Goal: Task Accomplishment & Management: Complete application form

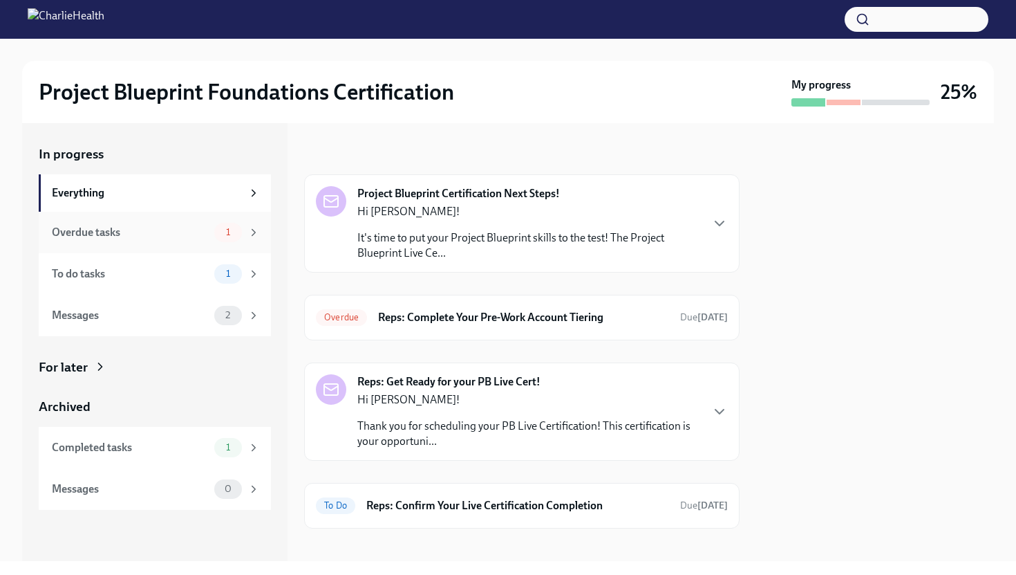
click at [210, 229] on div "Overdue tasks 1" at bounding box center [156, 232] width 208 height 19
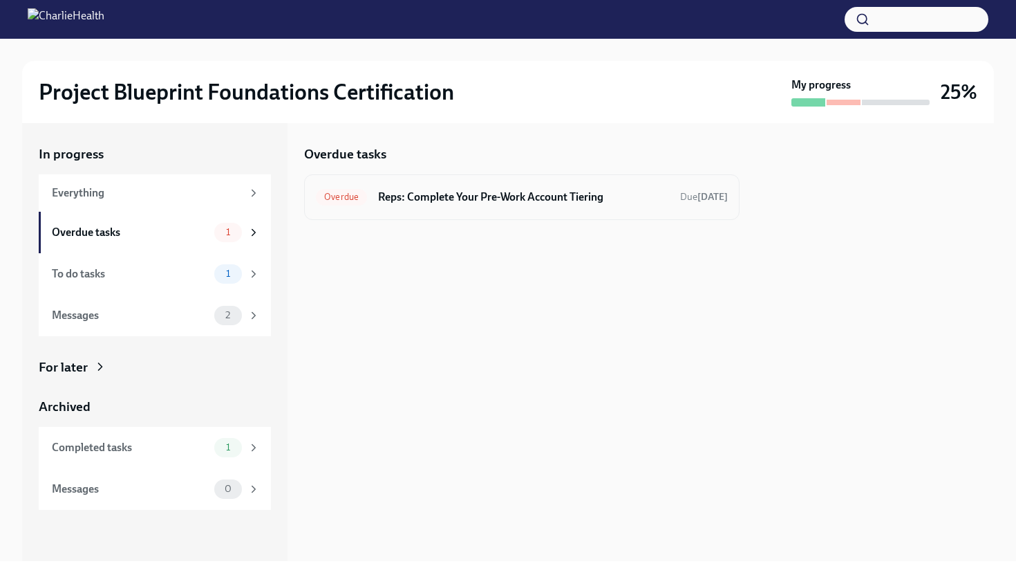
click at [363, 200] on span "Overdue" at bounding box center [341, 197] width 51 height 10
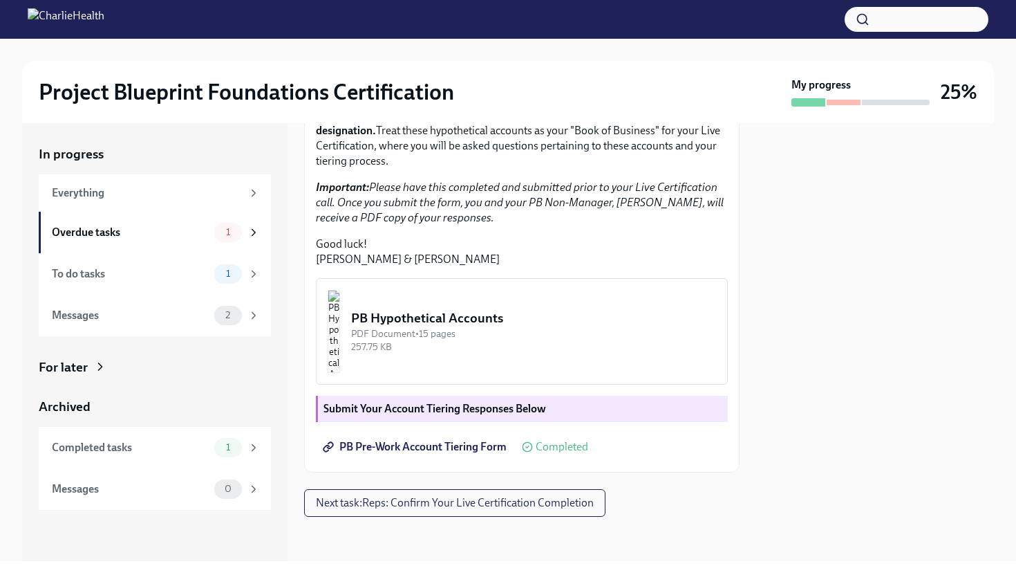
scroll to position [350, 0]
click at [178, 274] on div "To do tasks" at bounding box center [130, 273] width 157 height 15
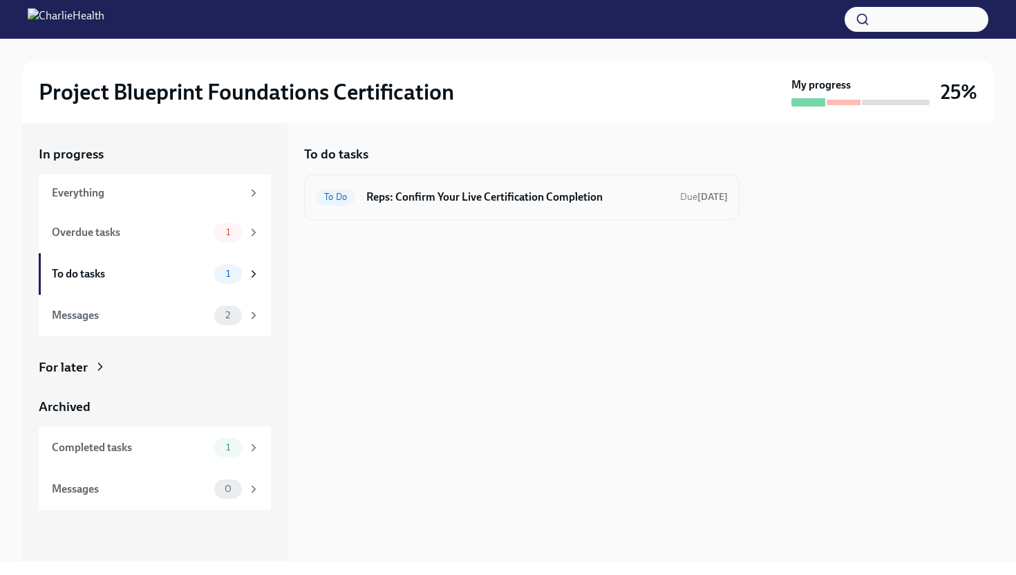
click at [413, 193] on h6 "Reps: Confirm Your Live Certification Completion" at bounding box center [517, 196] width 303 height 15
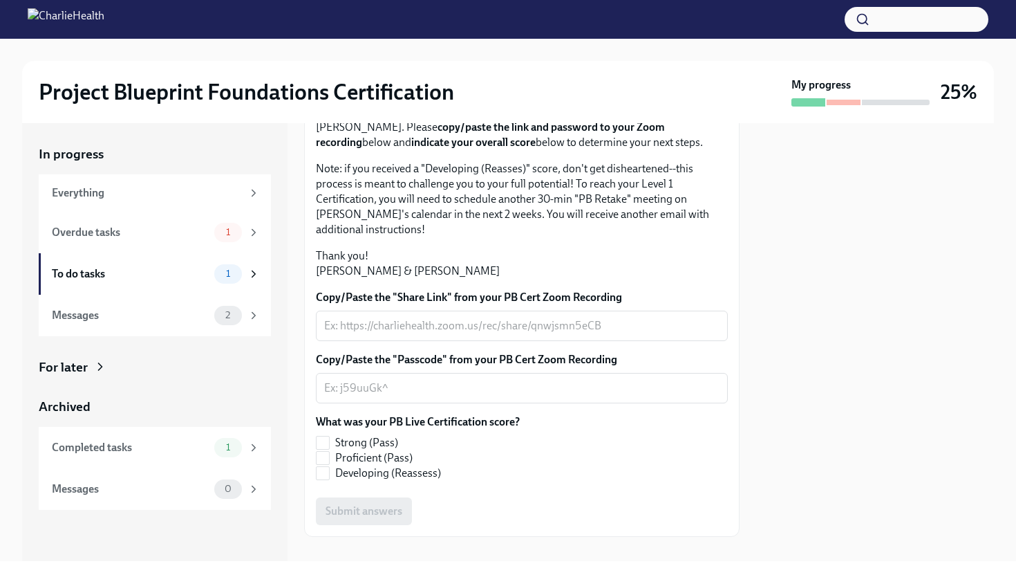
scroll to position [145, 0]
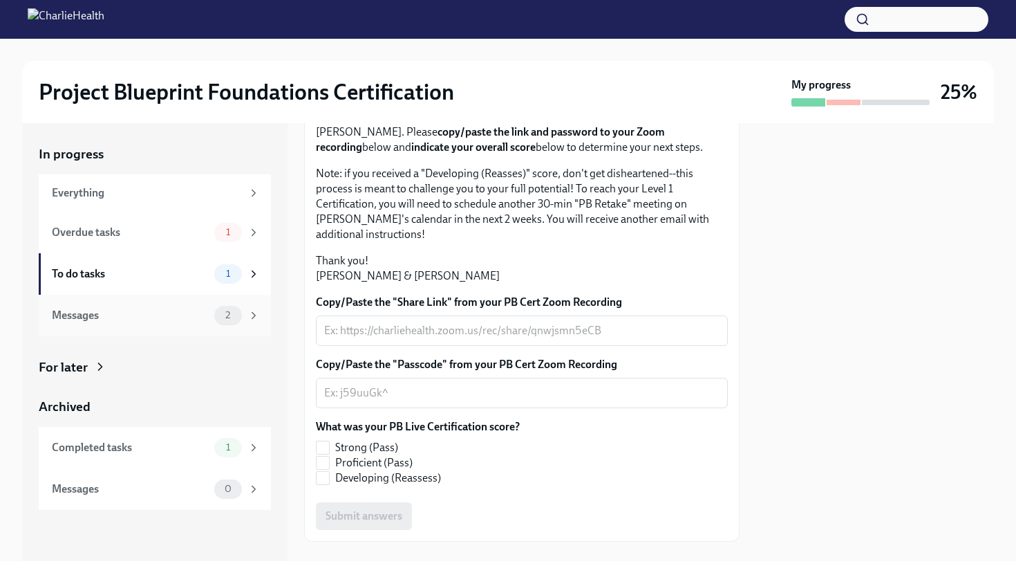
click at [93, 327] on div "Messages 2" at bounding box center [155, 315] width 232 height 41
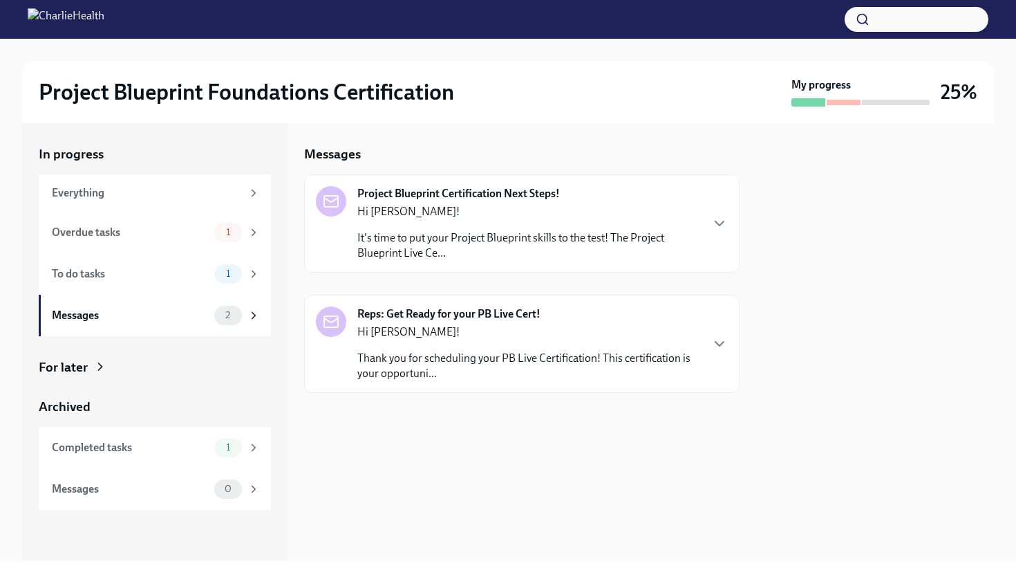
click at [474, 219] on div "Hi Heidi! It's time to put your Project Blueprint skills to the test! The Proje…" at bounding box center [528, 232] width 343 height 57
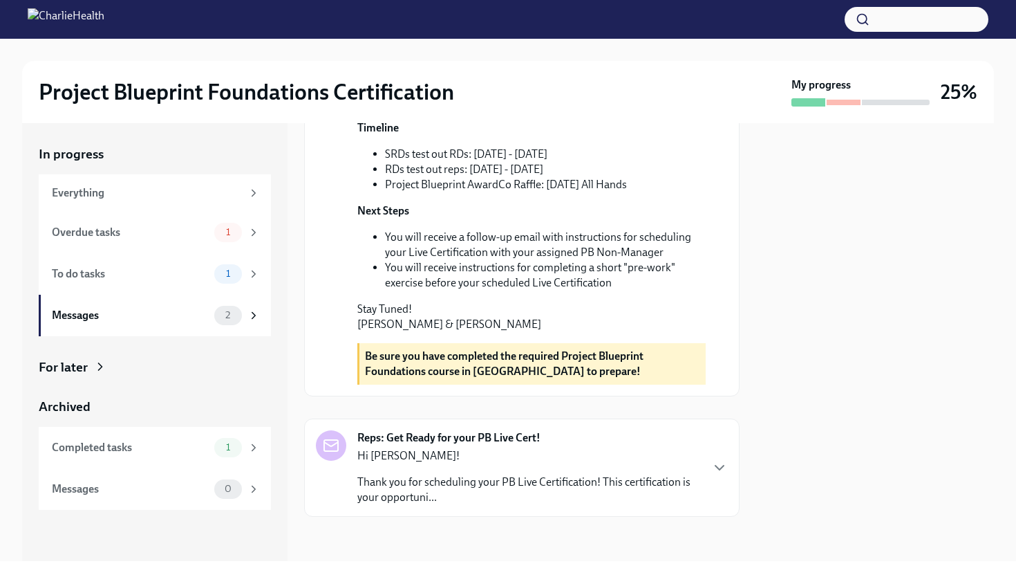
scroll to position [440, 0]
click at [220, 237] on div "1" at bounding box center [228, 232] width 28 height 19
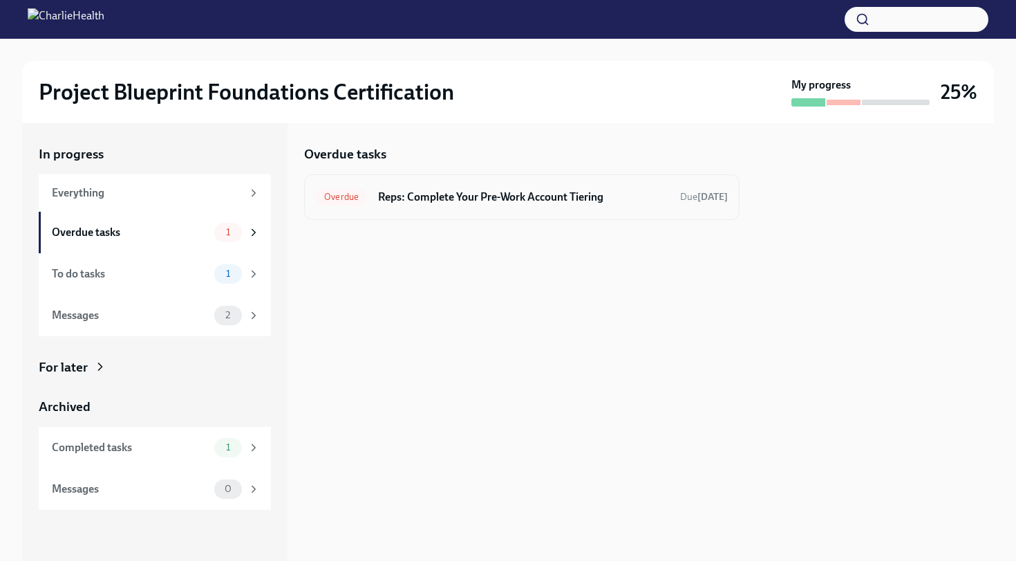
click at [535, 186] on div "Overdue Reps: Complete Your Pre-Work Account Tiering Due [DATE]" at bounding box center [522, 197] width 412 height 22
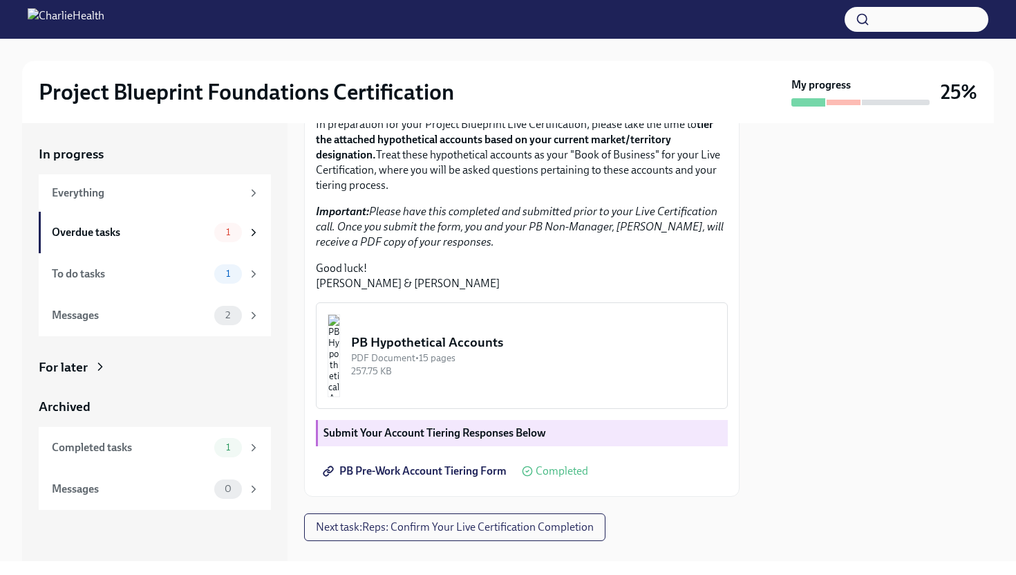
scroll to position [350, 0]
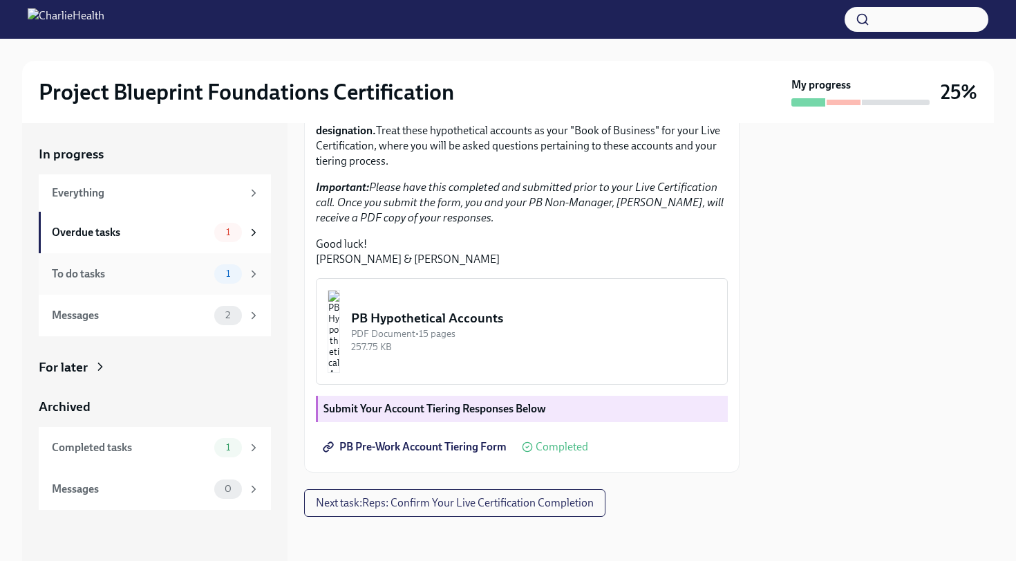
click at [162, 271] on div "To do tasks" at bounding box center [130, 273] width 157 height 15
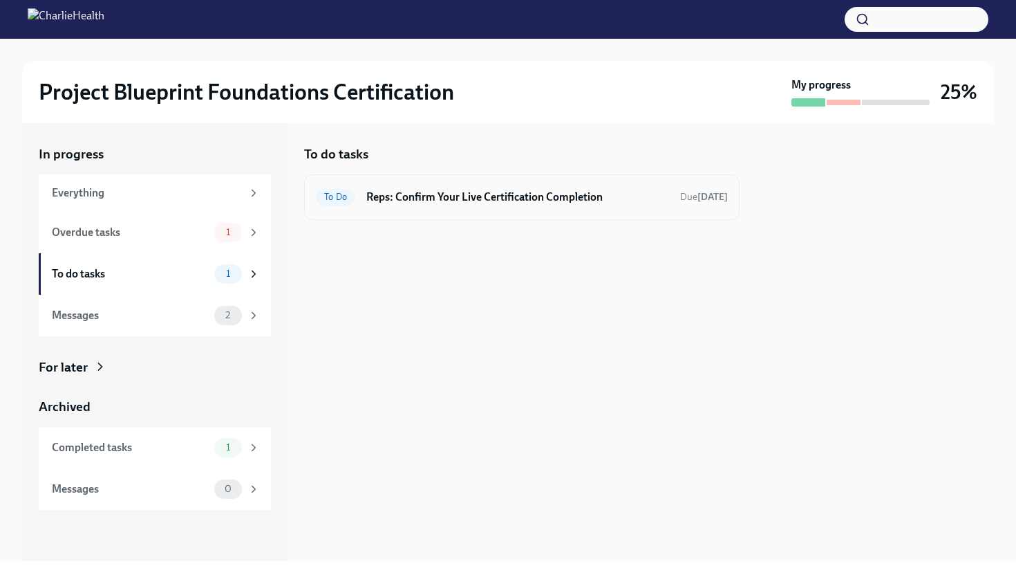
click at [346, 200] on span "To Do" at bounding box center [335, 197] width 39 height 10
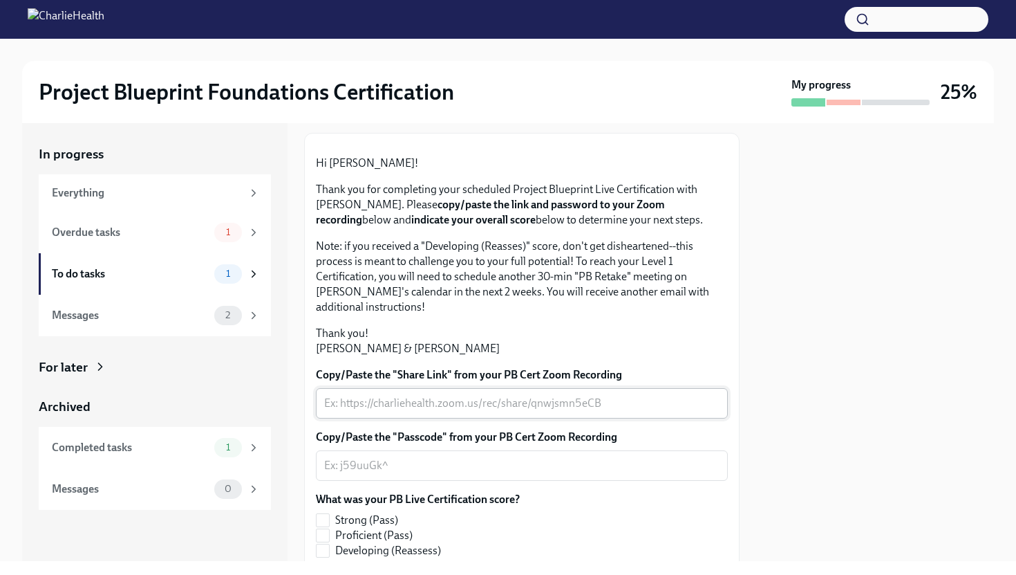
scroll to position [69, 0]
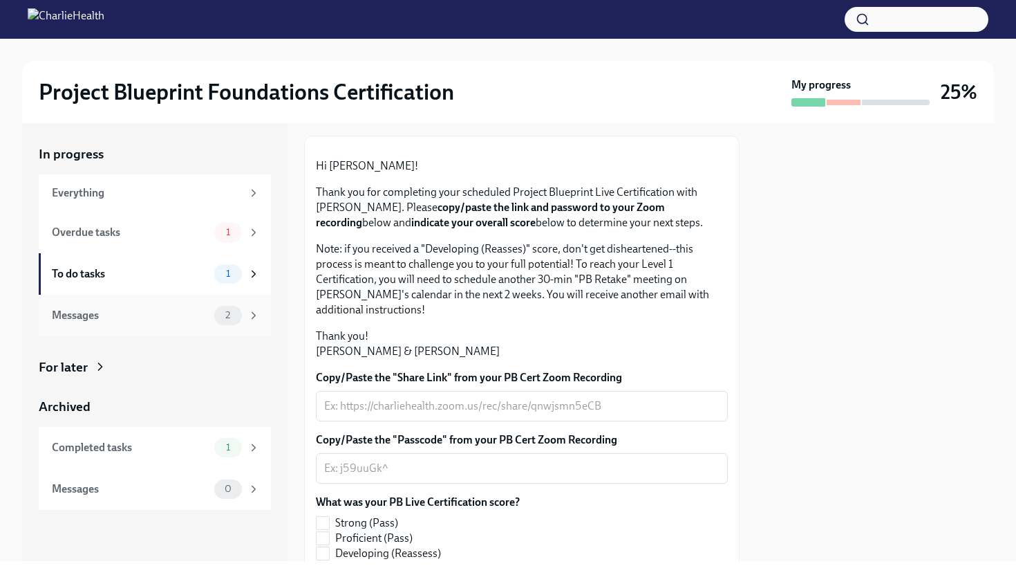
click at [177, 317] on div "Messages" at bounding box center [130, 315] width 157 height 15
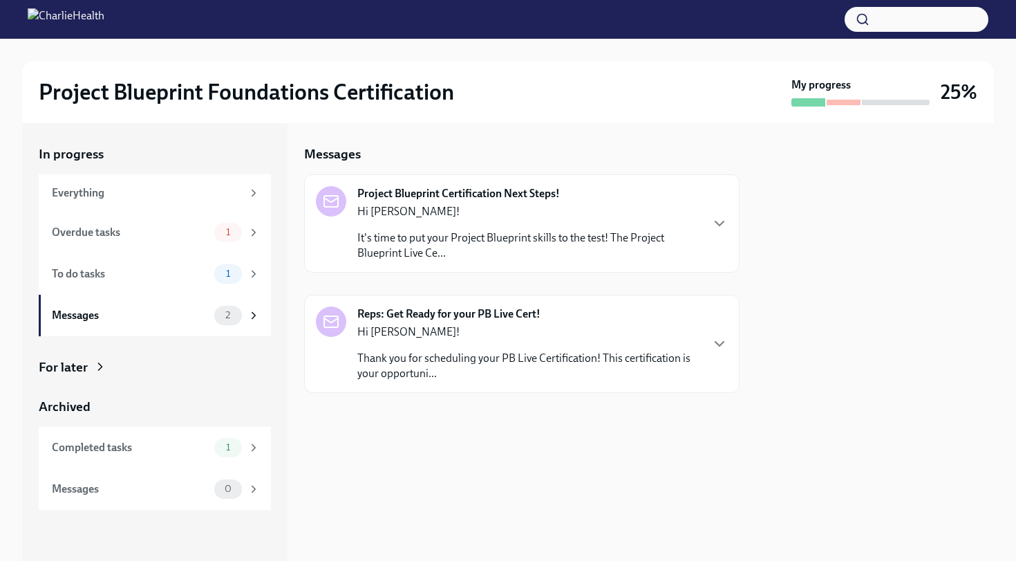
click at [558, 335] on p "Hi [PERSON_NAME]!" at bounding box center [528, 331] width 343 height 15
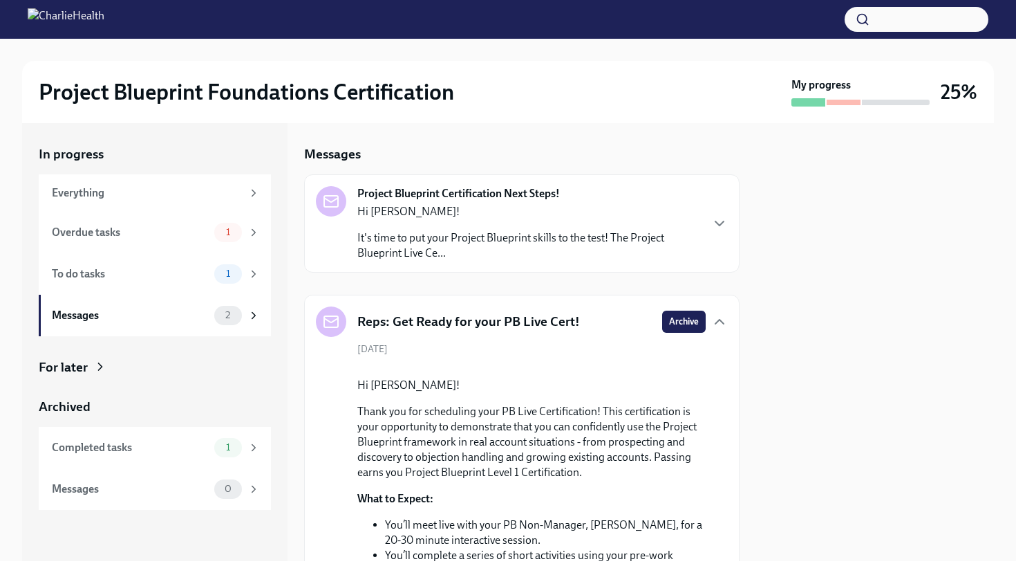
click at [550, 212] on p "Hi [PERSON_NAME]!" at bounding box center [528, 211] width 343 height 15
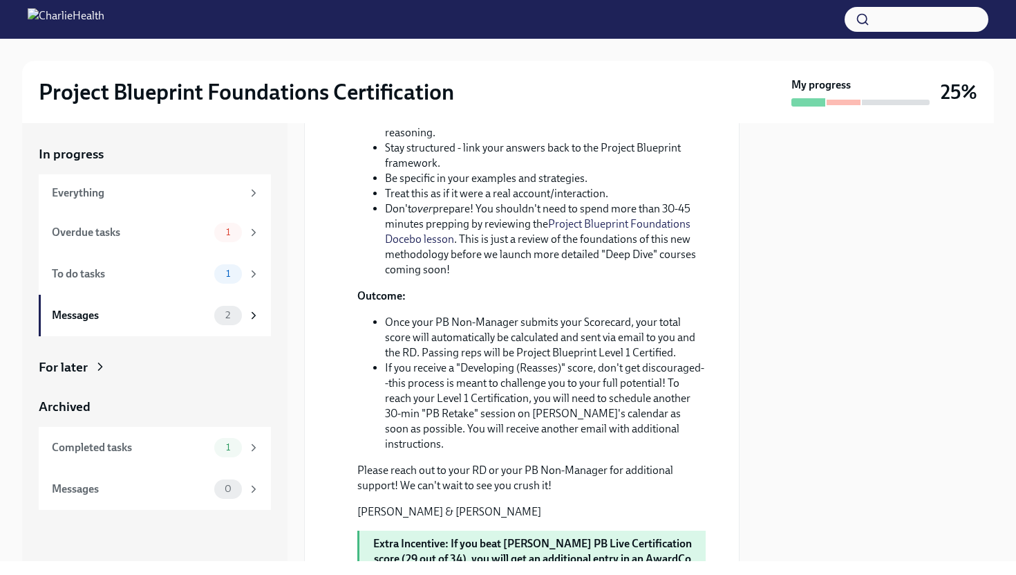
scroll to position [1375, 0]
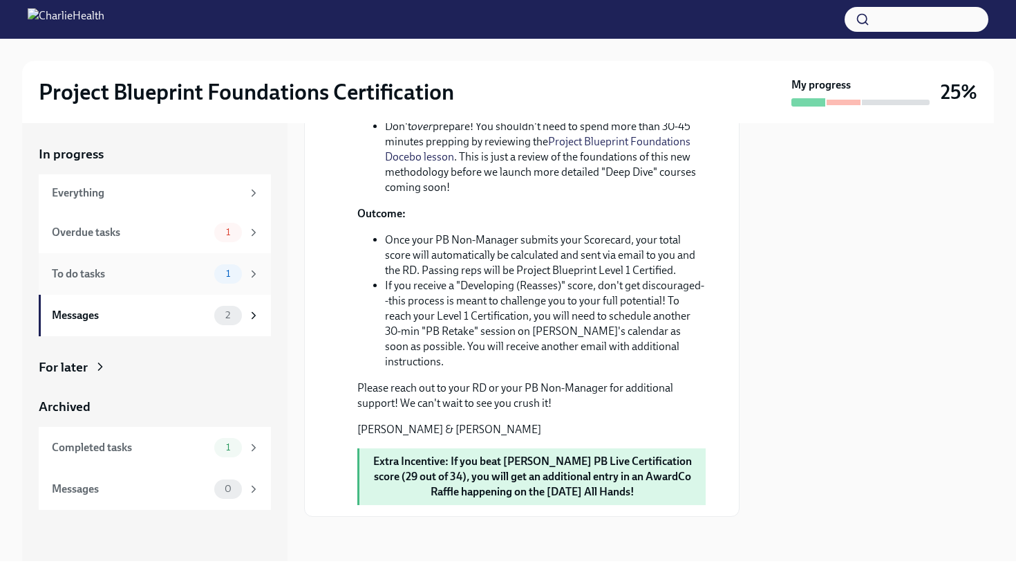
click at [194, 272] on div "To do tasks" at bounding box center [130, 273] width 157 height 15
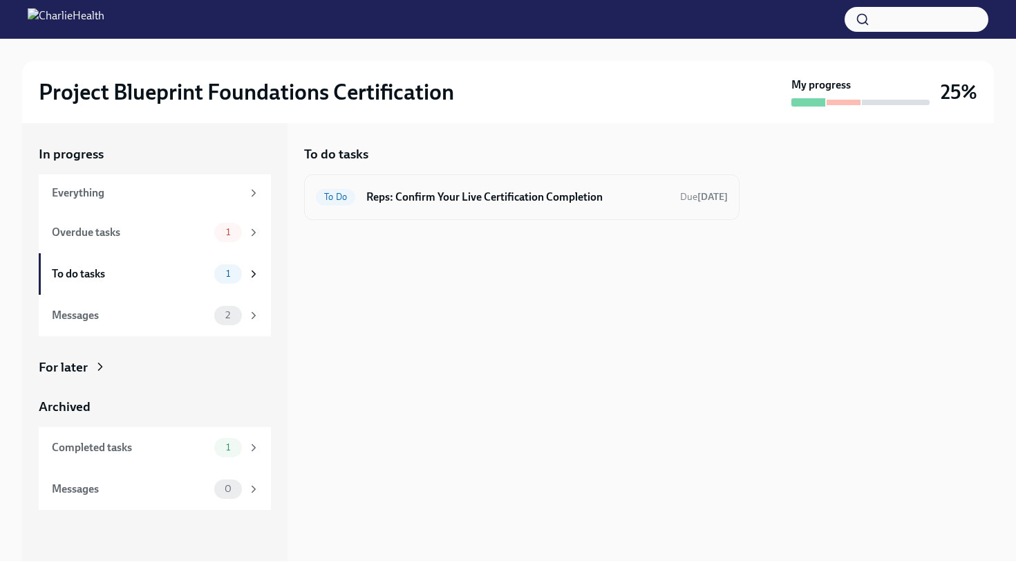
click at [463, 195] on h6 "Reps: Confirm Your Live Certification Completion" at bounding box center [517, 196] width 303 height 15
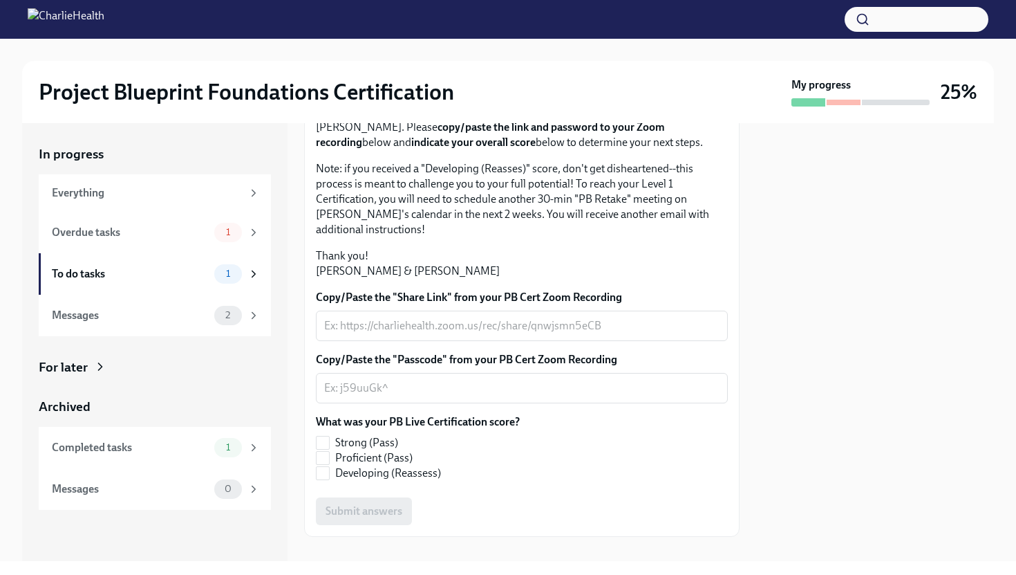
scroll to position [154, 0]
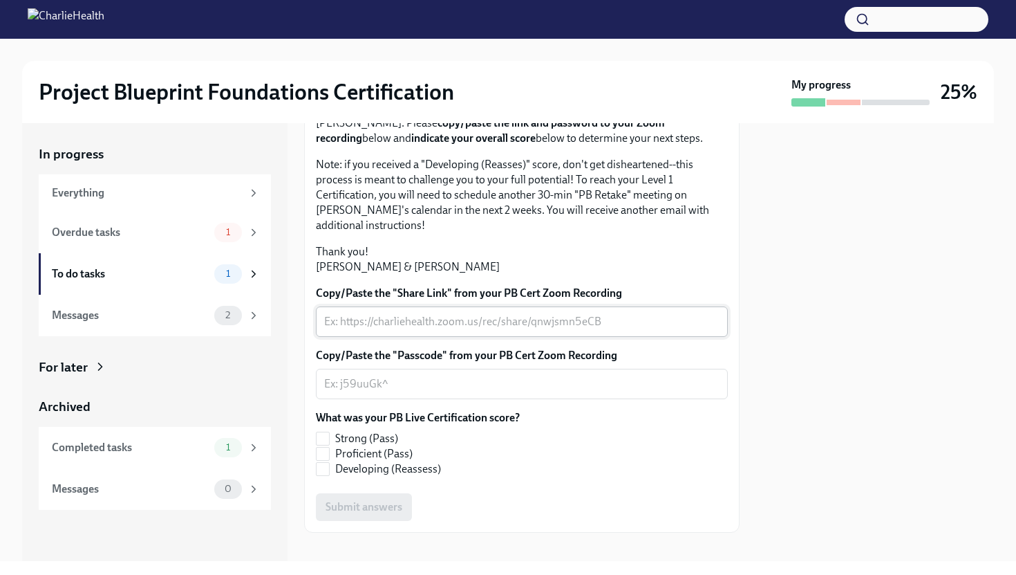
click at [476, 330] on textarea "Copy/Paste the "Share Link" from your PB Cert Zoom Recording" at bounding box center [522, 321] width 396 height 17
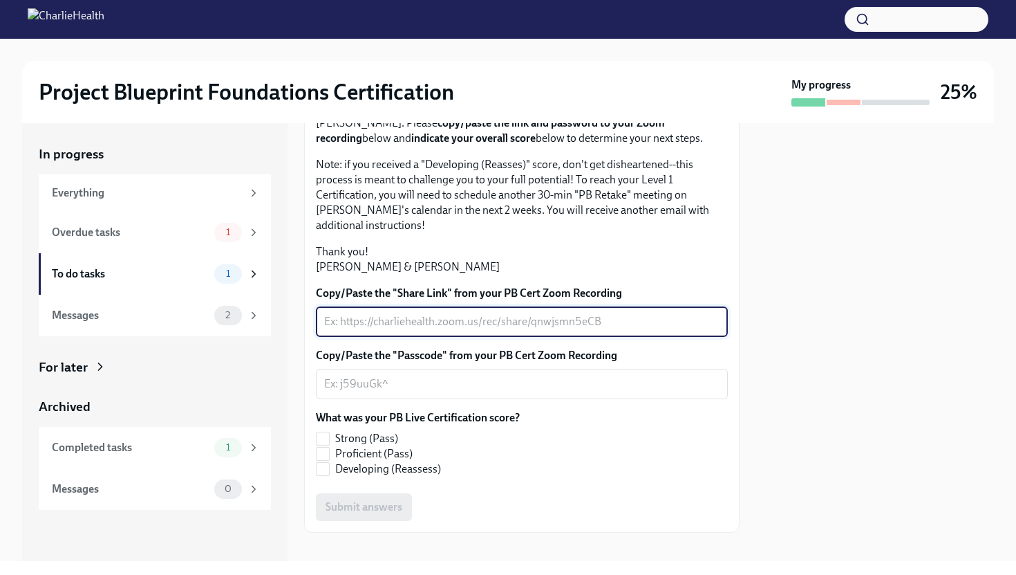
paste textarea "PB Live Certification Tuesday, September 23 · 3:15 – 3:45pm Time zone: America/…"
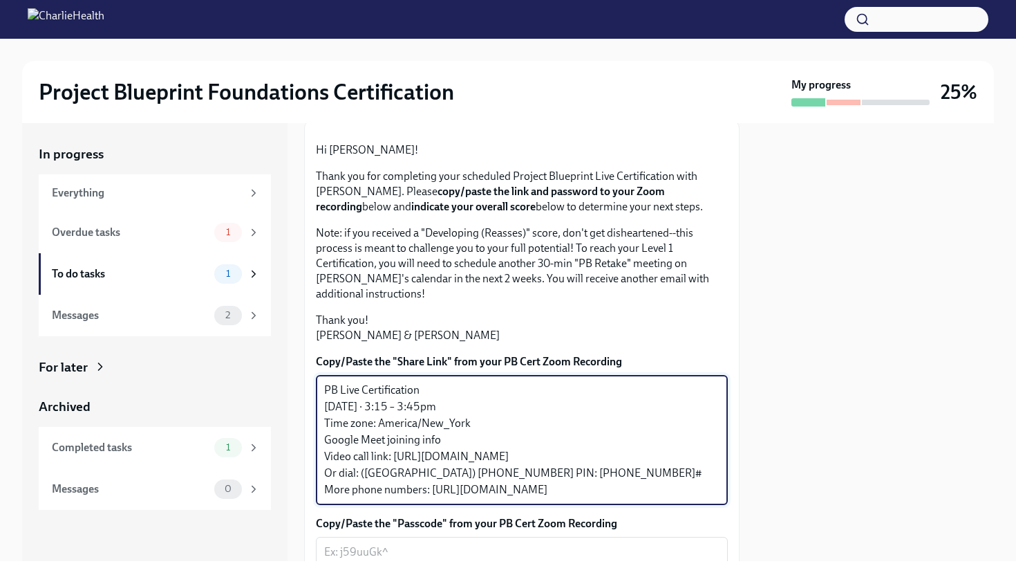
scroll to position [84, 0]
type textarea "PB Live Certification Tuesday, September 23 · 3:15 – 3:45pm Time zone: America/…"
click at [159, 453] on div "Completed tasks" at bounding box center [130, 447] width 157 height 15
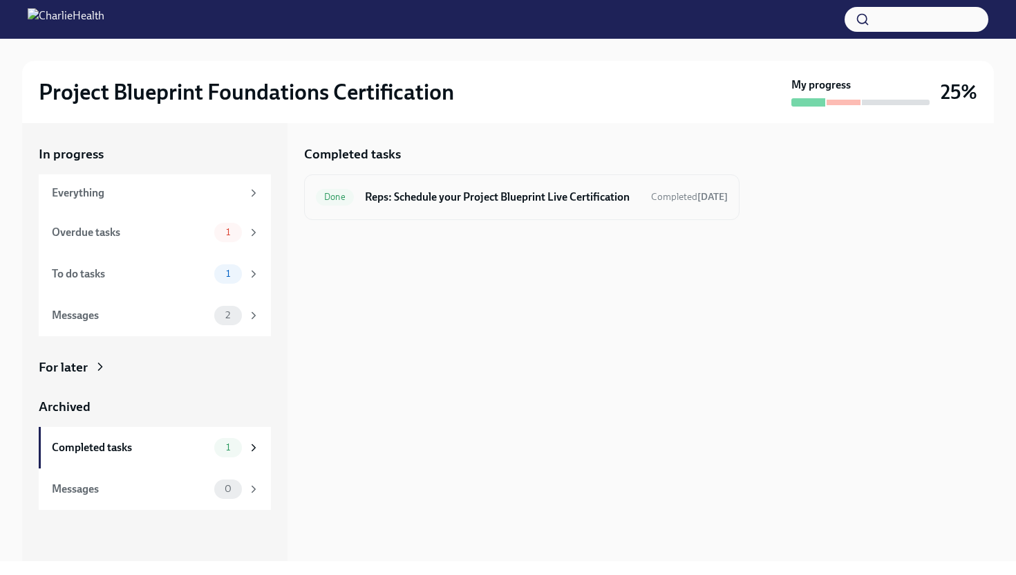
click at [400, 205] on h6 "Reps: Schedule your Project Blueprint Live Certification" at bounding box center [502, 196] width 275 height 15
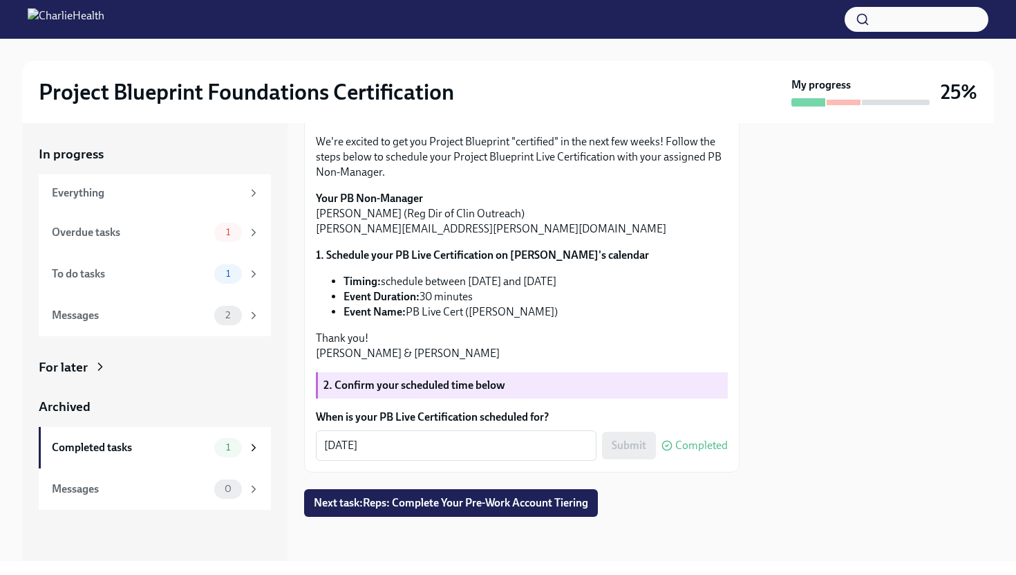
scroll to position [241, 0]
click at [387, 452] on textarea "10/03/2025" at bounding box center [456, 445] width 264 height 17
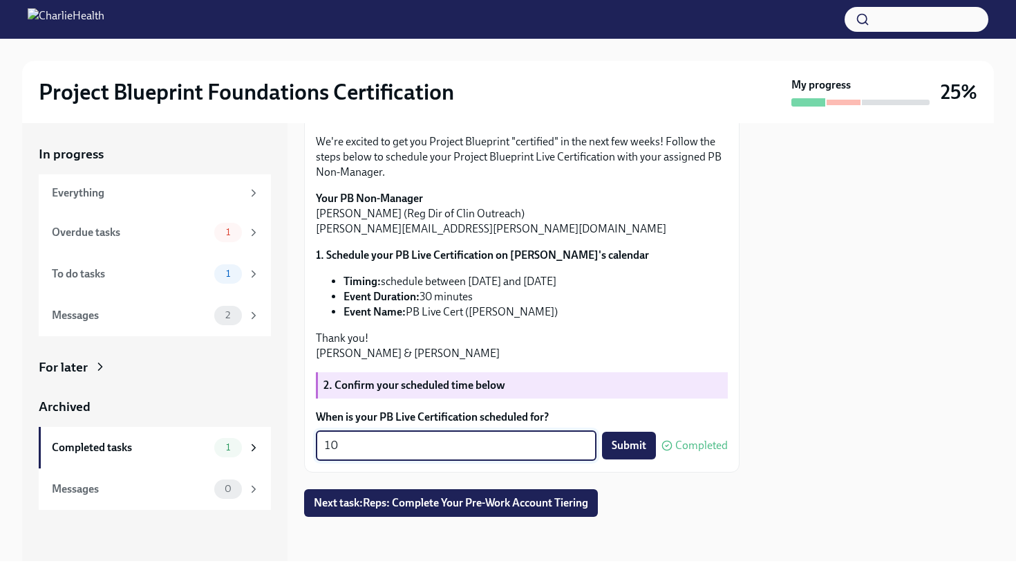
type textarea "1"
type textarea "09/23/2025"
click at [620, 452] on button "Submit" at bounding box center [629, 445] width 54 height 28
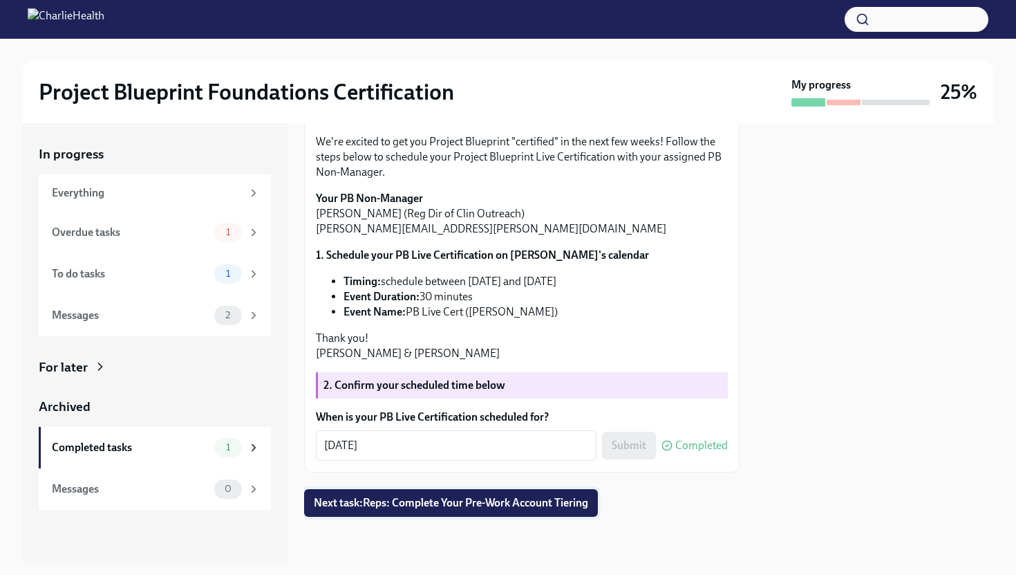
click at [418, 513] on button "Next task : Reps: Complete Your Pre-Work Account Tiering" at bounding box center [451, 503] width 294 height 28
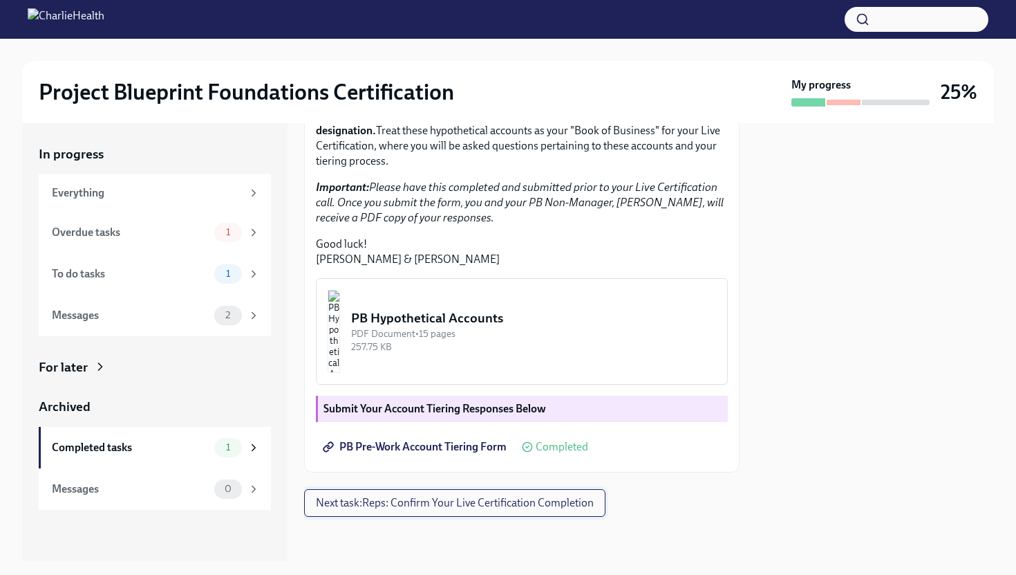
scroll to position [350, 0]
click at [438, 506] on span "Next task : Reps: Confirm Your Live Certification Completion" at bounding box center [455, 503] width 278 height 14
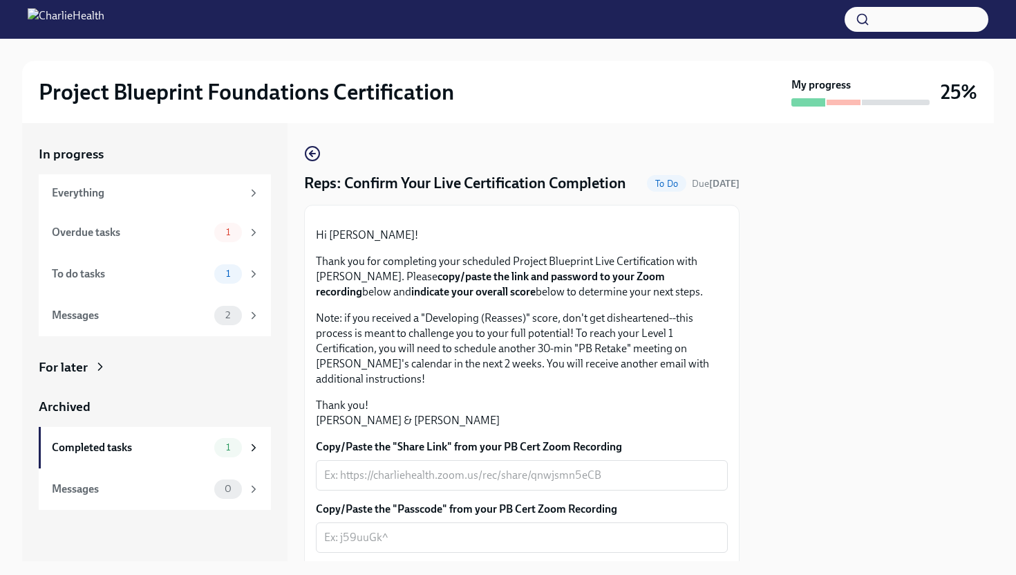
scroll to position [254, 0]
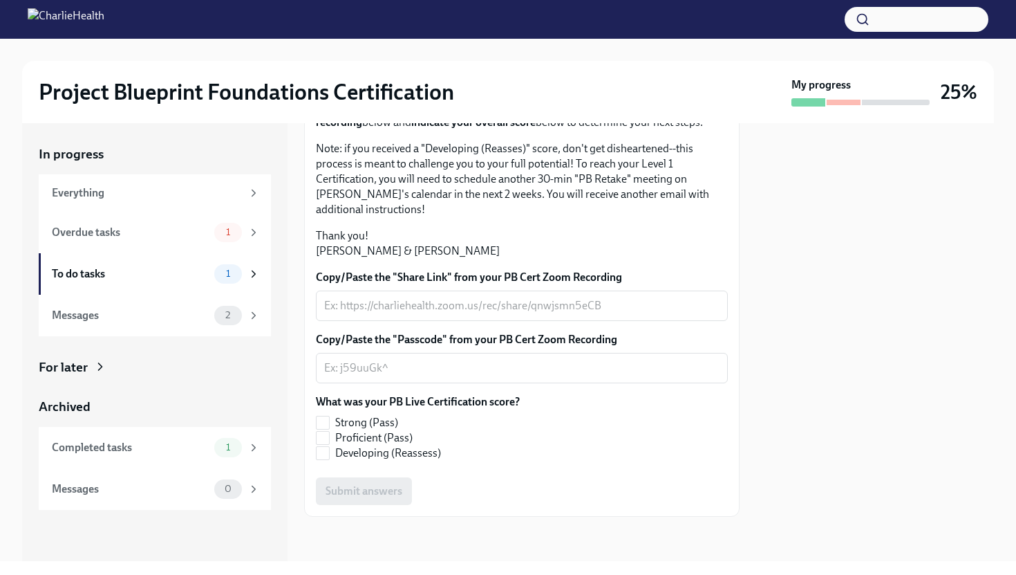
scroll to position [199, 0]
click at [157, 233] on div "Overdue tasks" at bounding box center [130, 232] width 157 height 15
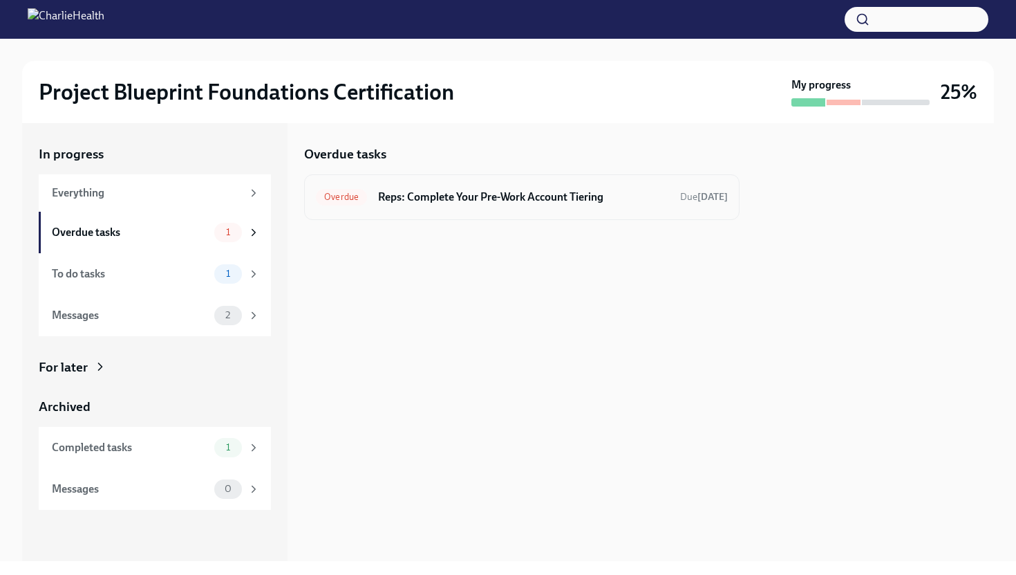
click at [356, 193] on span "Overdue" at bounding box center [341, 197] width 51 height 10
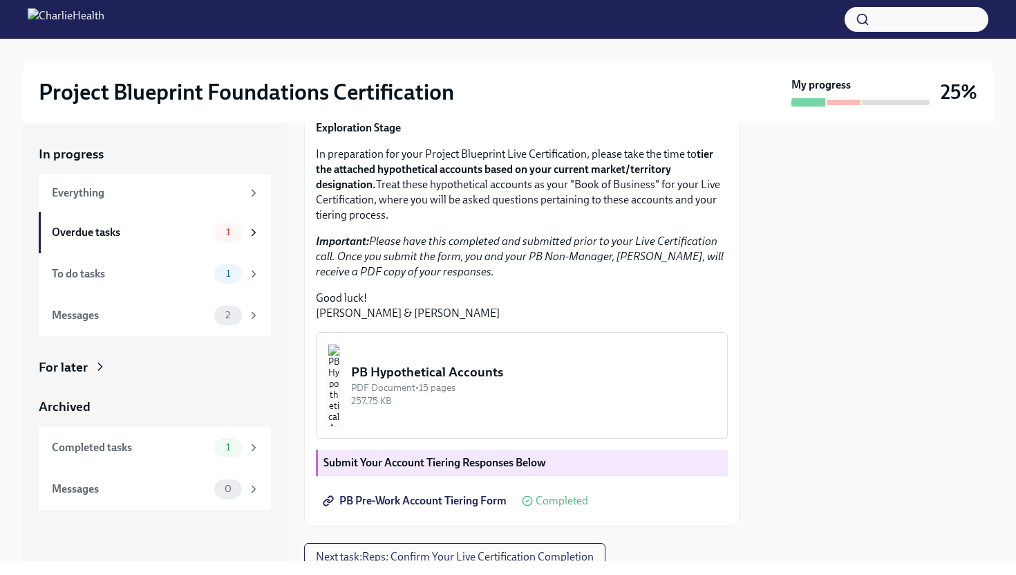
scroll to position [350, 0]
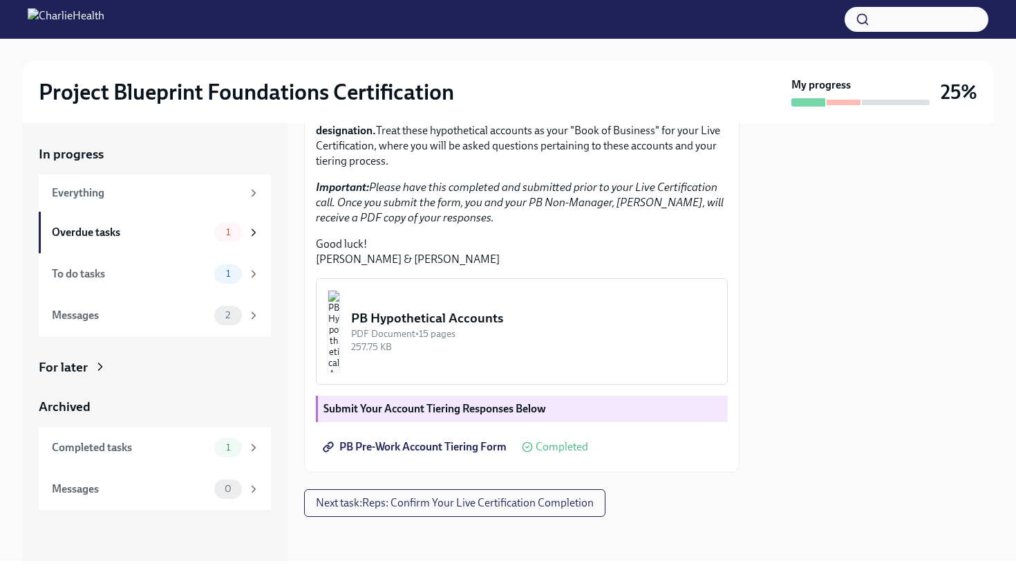
click at [552, 447] on span "Completed" at bounding box center [562, 446] width 53 height 11
click at [464, 443] on span "PB Pre-Work Account Tiering Form" at bounding box center [416, 447] width 181 height 14
click at [216, 267] on div "1" at bounding box center [237, 273] width 46 height 19
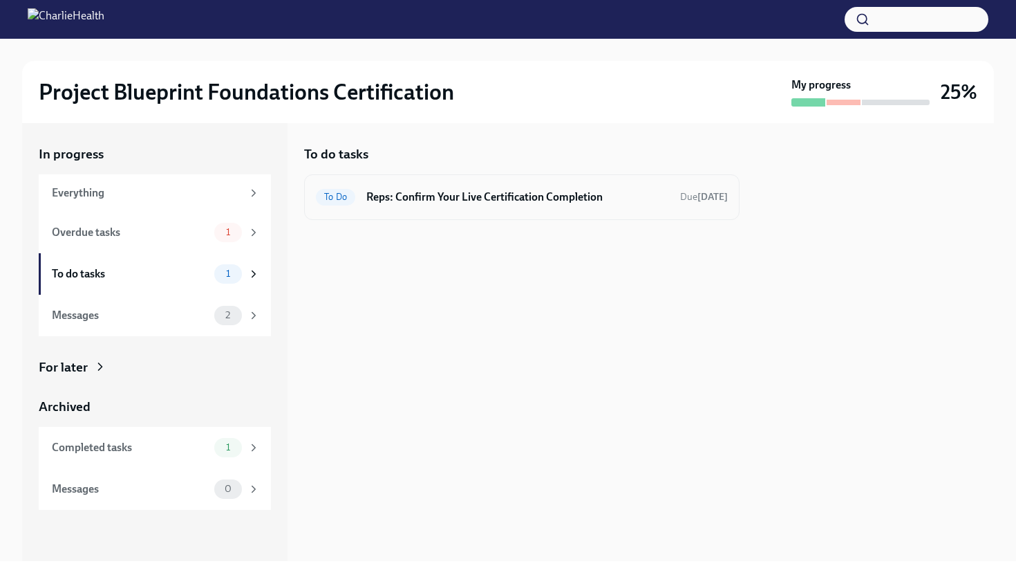
click at [339, 196] on span "To Do" at bounding box center [335, 197] width 39 height 10
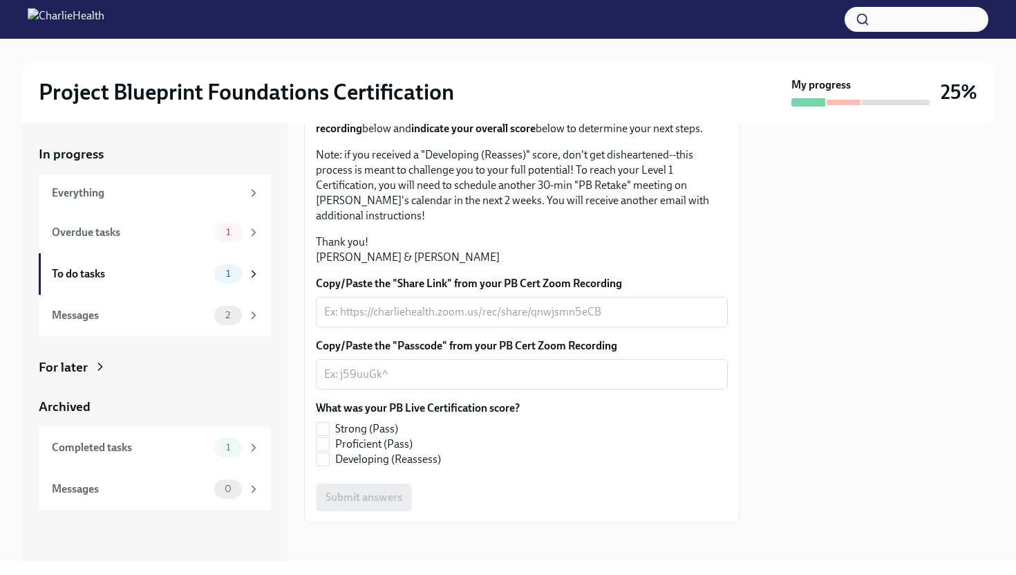
scroll to position [199, 0]
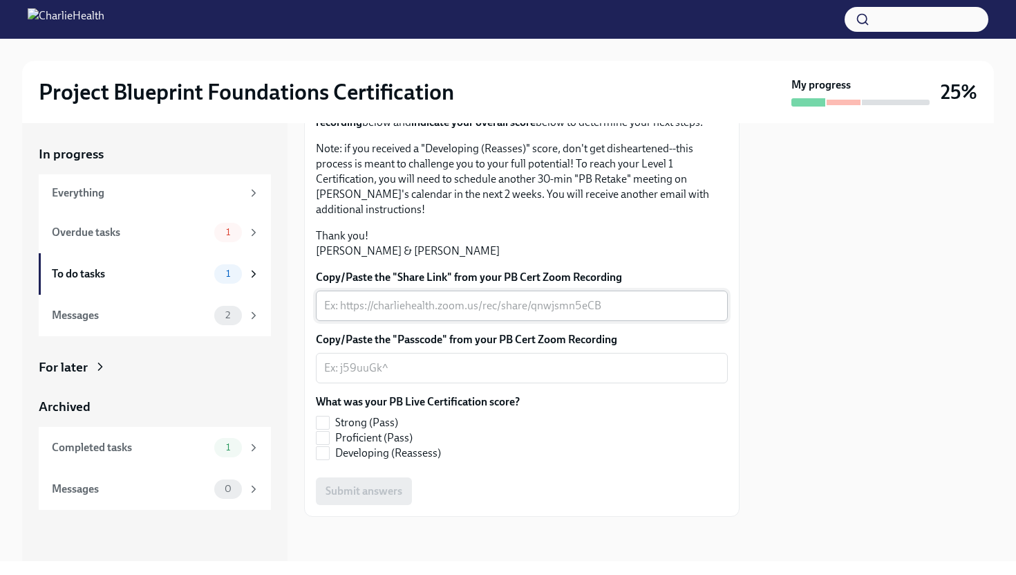
click at [487, 314] on textarea "Copy/Paste the "Share Link" from your PB Cert Zoom Recording" at bounding box center [522, 305] width 396 height 17
